Goal: Transaction & Acquisition: Purchase product/service

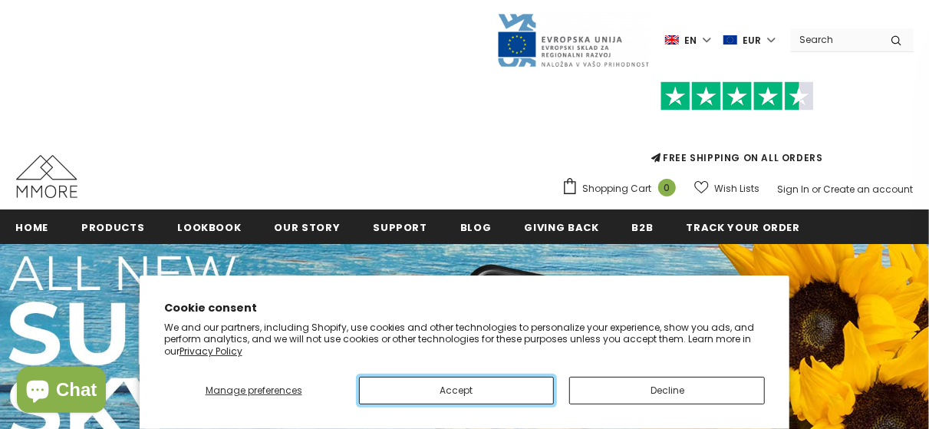
click at [450, 384] on button "Accept" at bounding box center [457, 391] width 196 height 28
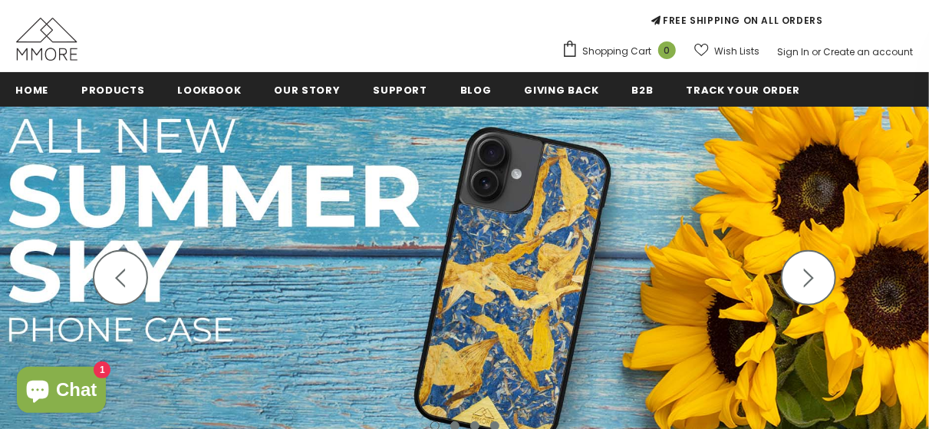
scroll to position [138, 0]
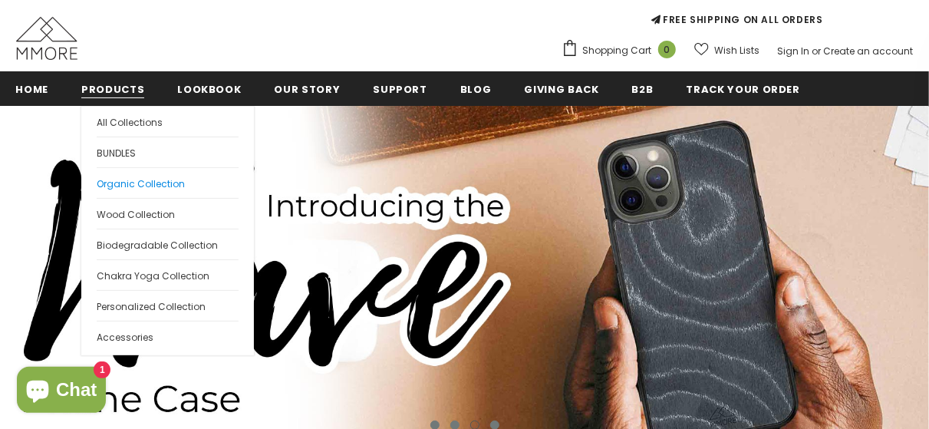
click at [151, 185] on span "Organic Collection" at bounding box center [141, 183] width 88 height 13
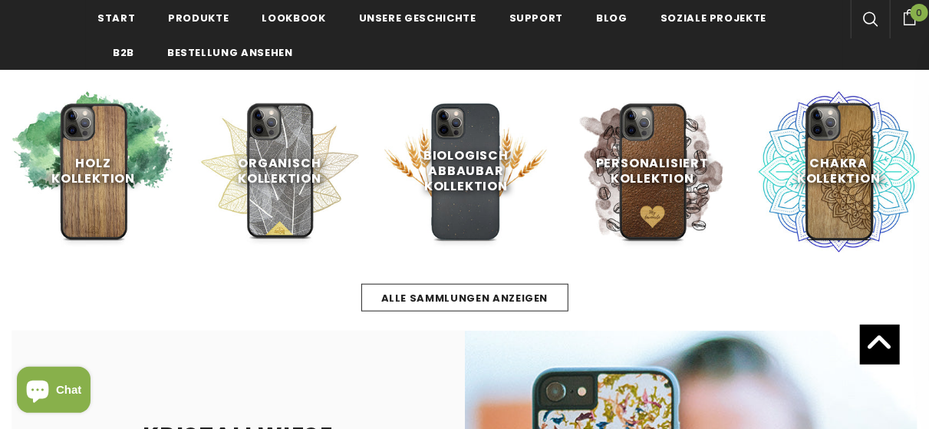
scroll to position [624, 0]
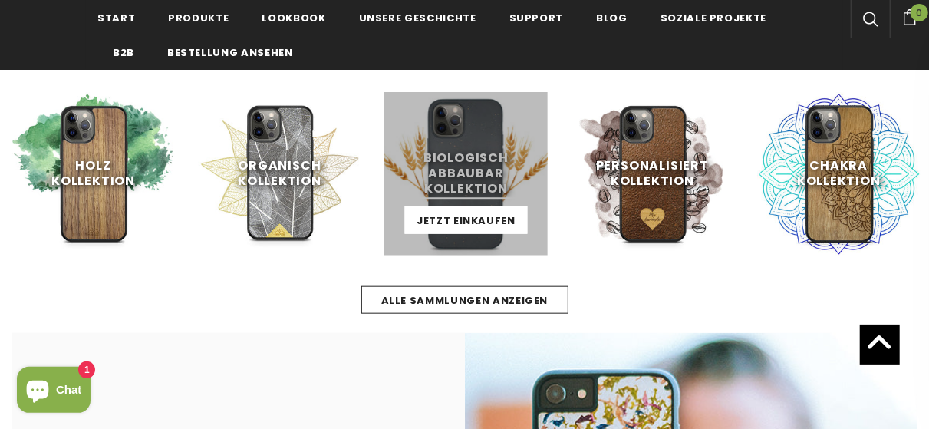
click at [452, 179] on link at bounding box center [465, 173] width 163 height 163
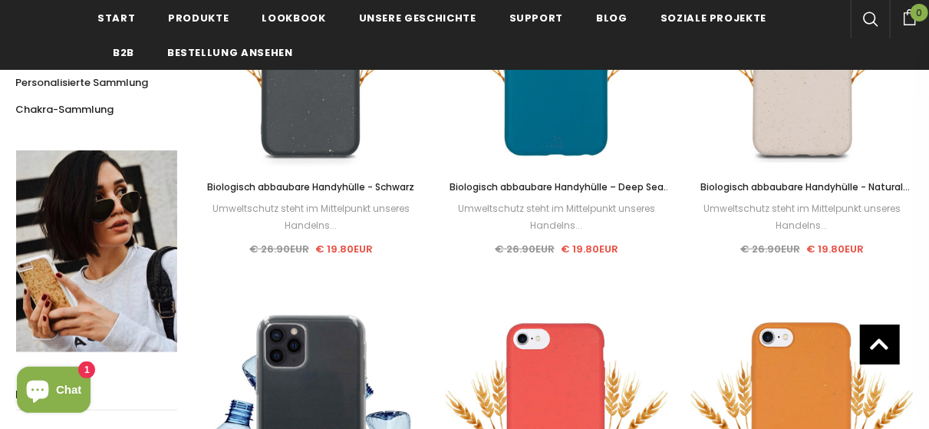
scroll to position [503, 0]
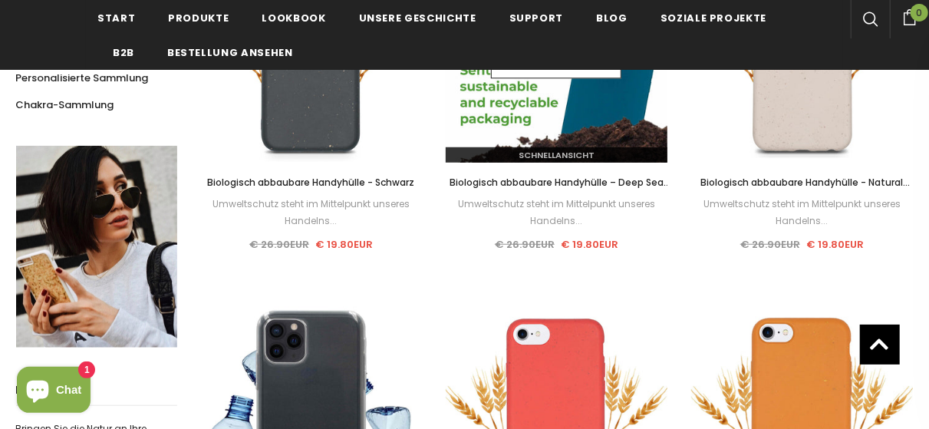
click at [579, 104] on img at bounding box center [557, 51] width 222 height 222
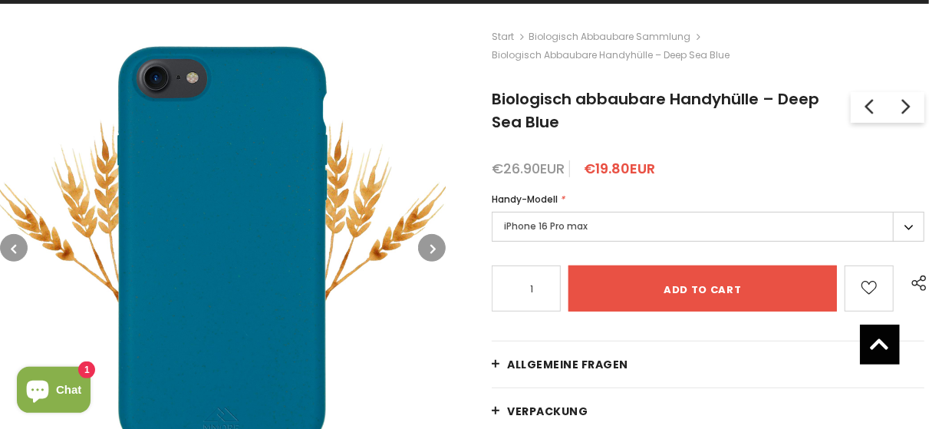
scroll to position [241, 0]
click at [537, 231] on label "iPhone 16 Pro max" at bounding box center [708, 227] width 433 height 30
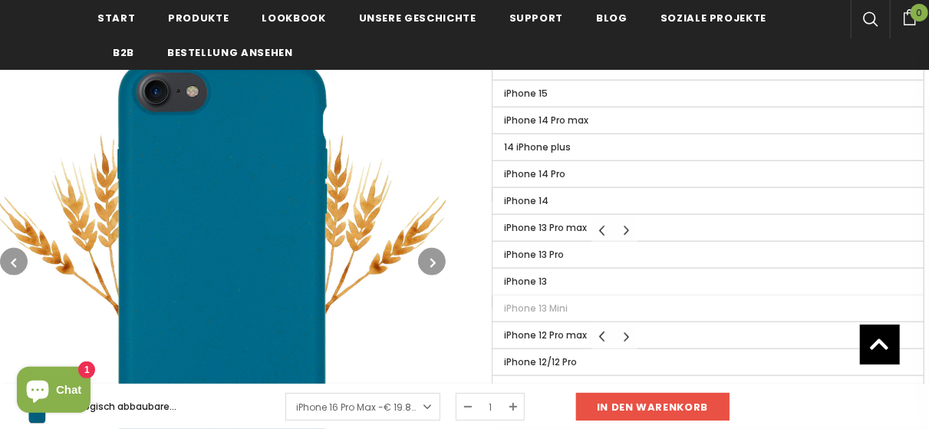
scroll to position [661, 0]
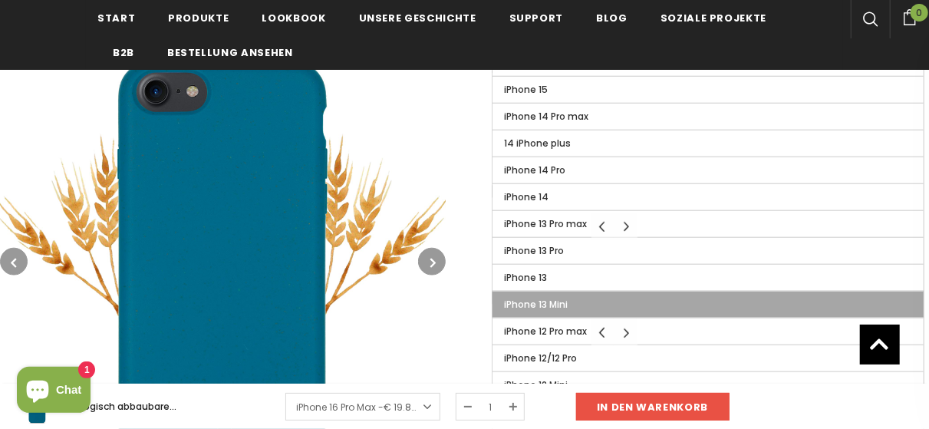
click at [546, 298] on span "iPhone 13 Mini" at bounding box center [536, 304] width 64 height 13
click at [0, 0] on input "iPhone 13 Mini" at bounding box center [0, 0] width 0 height 0
type input "Sold Out"
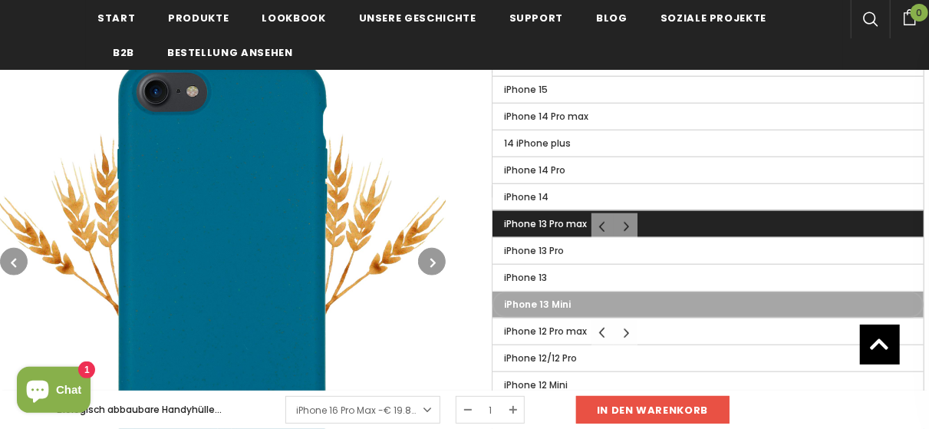
scroll to position [770, 0]
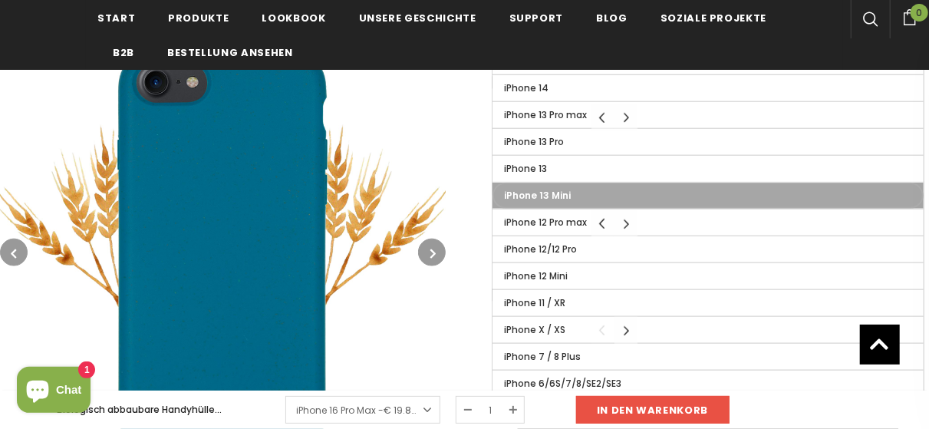
click at [508, 195] on label "iPhone 13 Mini" at bounding box center [708, 196] width 431 height 26
click at [0, 0] on input "iPhone 13 Mini" at bounding box center [0, 0] width 0 height 0
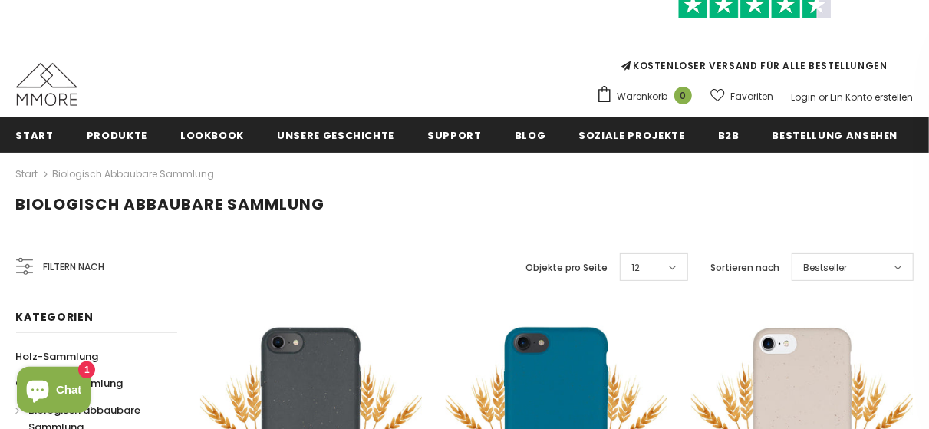
scroll to position [80, 0]
